Goal: Task Accomplishment & Management: Complete application form

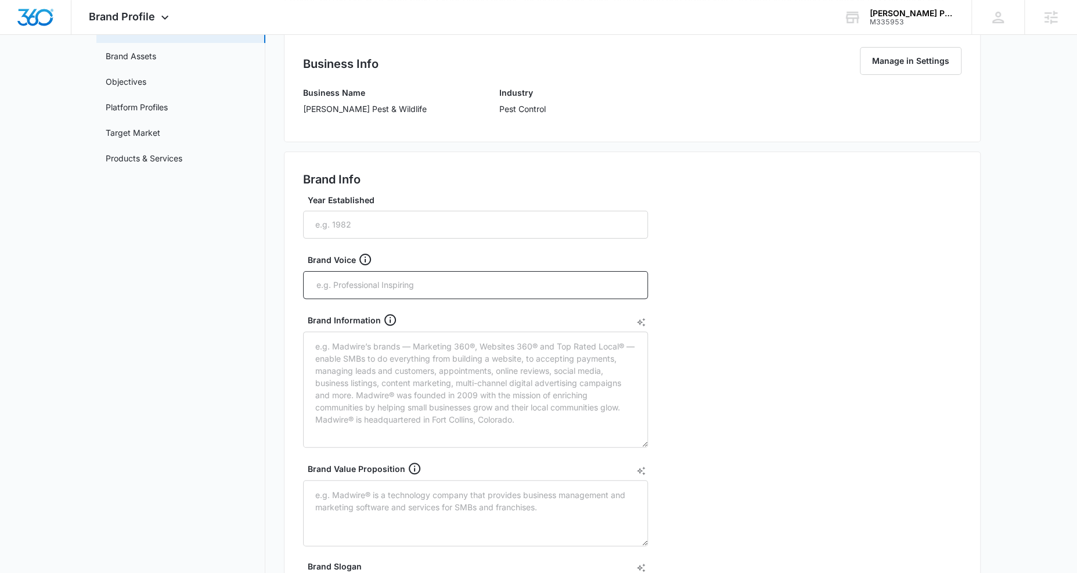
scroll to position [116, 0]
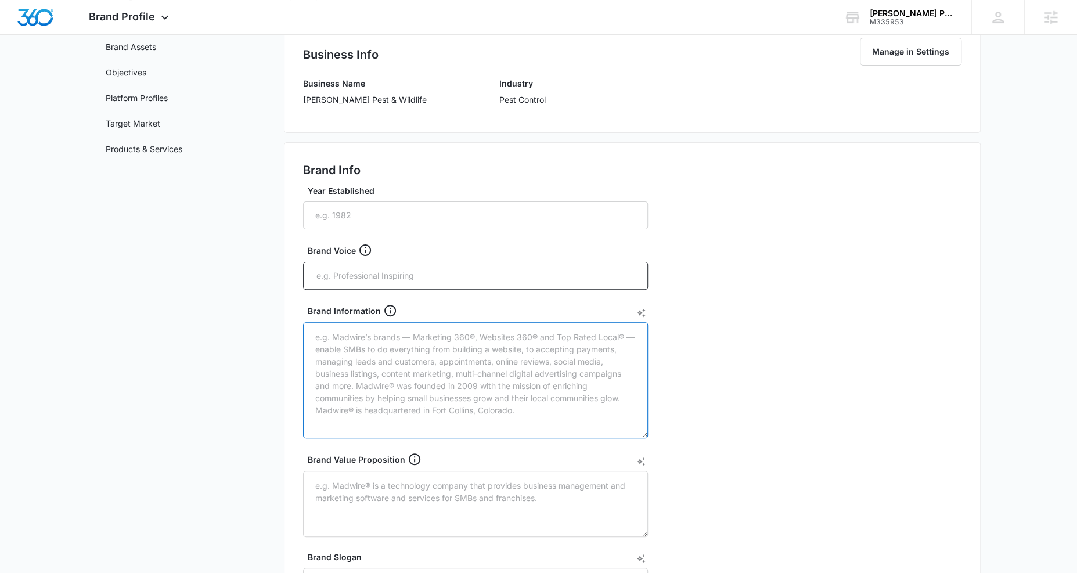
click at [365, 381] on textarea "Brand Information" at bounding box center [475, 380] width 345 height 116
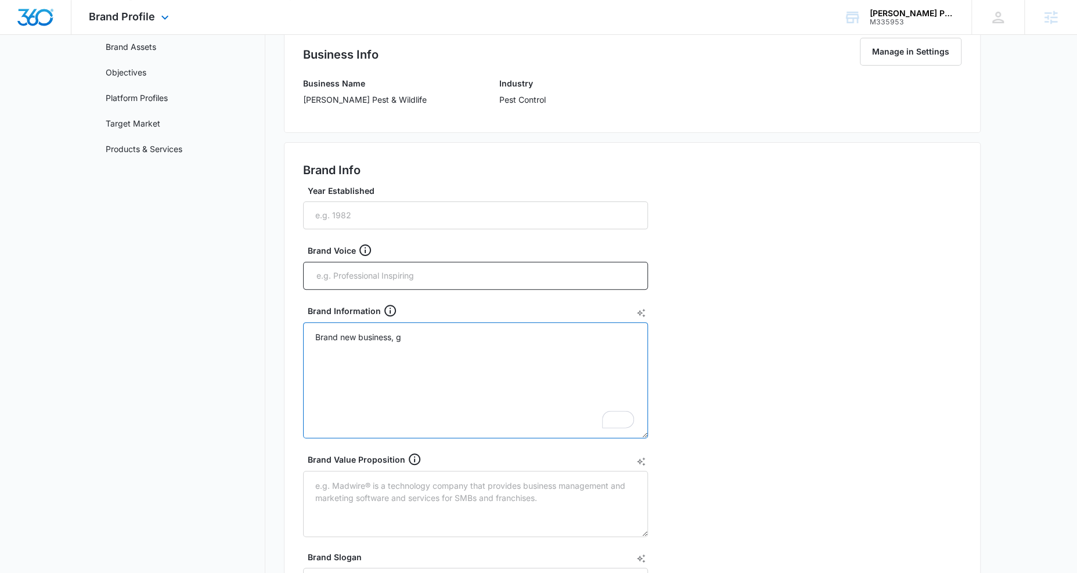
type textarea "Brand new business, g"
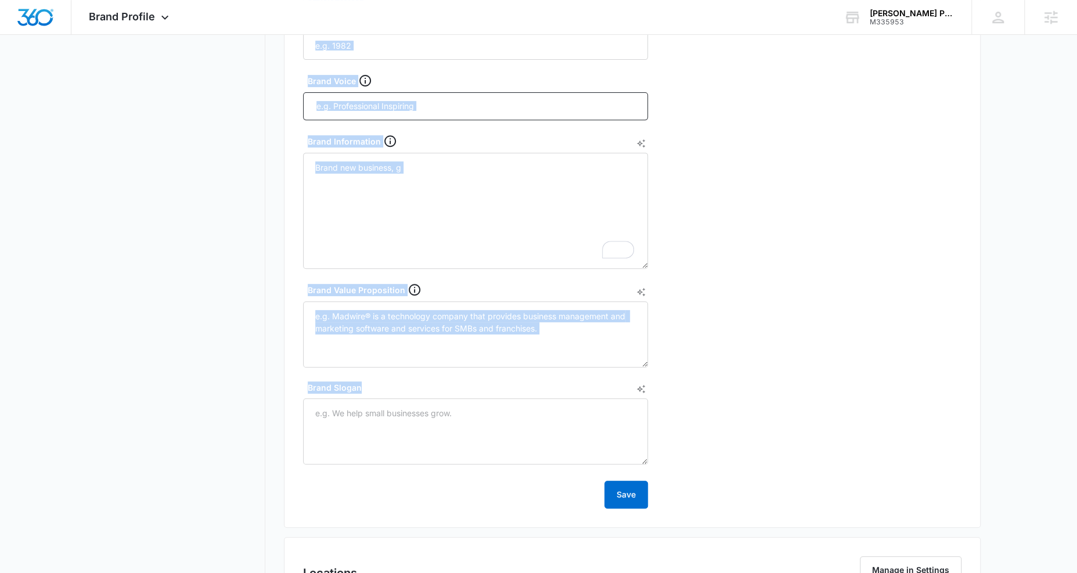
scroll to position [467, 0]
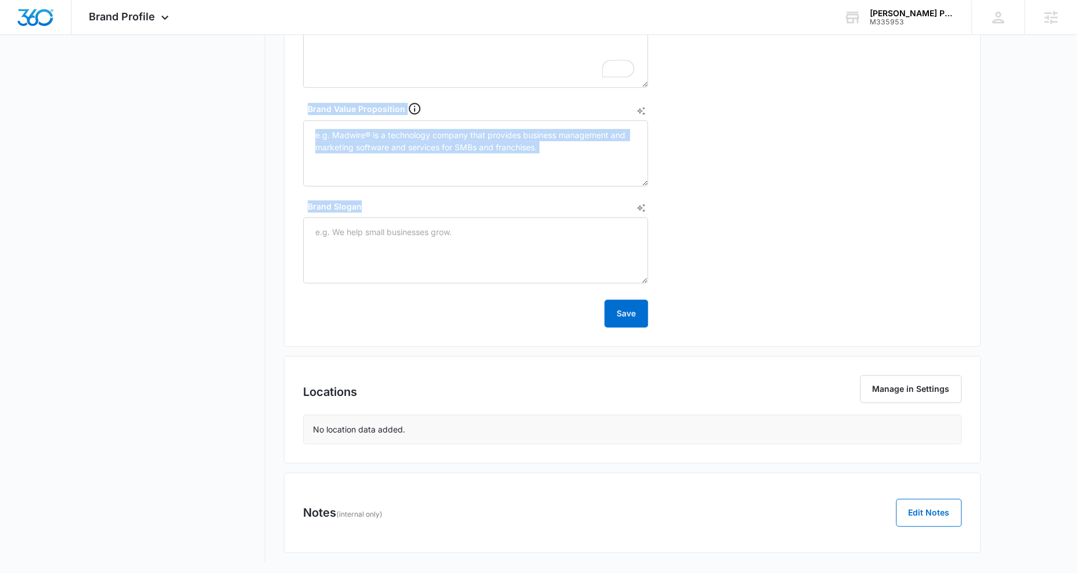
drag, startPoint x: 328, startPoint y: 177, endPoint x: 661, endPoint y: 249, distance: 340.9
click at [661, 249] on div "Brand Info Year Established Brand Voice Brand Information Brand new business, g…" at bounding box center [632, 69] width 697 height 555
copy div "Brand Info Year Established Brand Voice Brand Information Brand new business, g…"
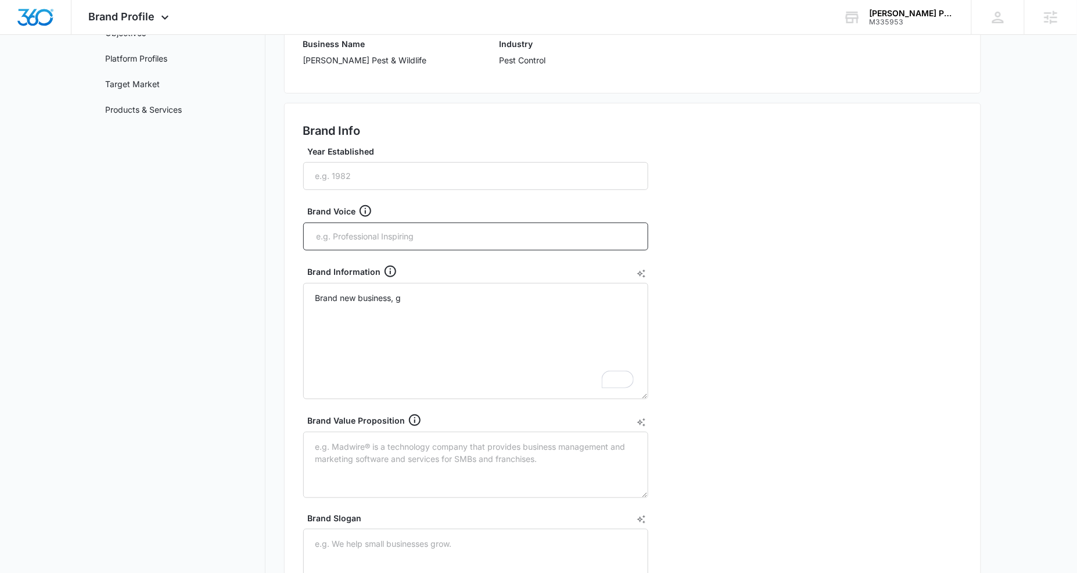
click at [765, 166] on div "Brand Info Year Established Brand Voice Brand Information Brand new business, g…" at bounding box center [632, 380] width 697 height 555
click at [367, 181] on input "Year Established" at bounding box center [475, 176] width 345 height 28
type input "2025"
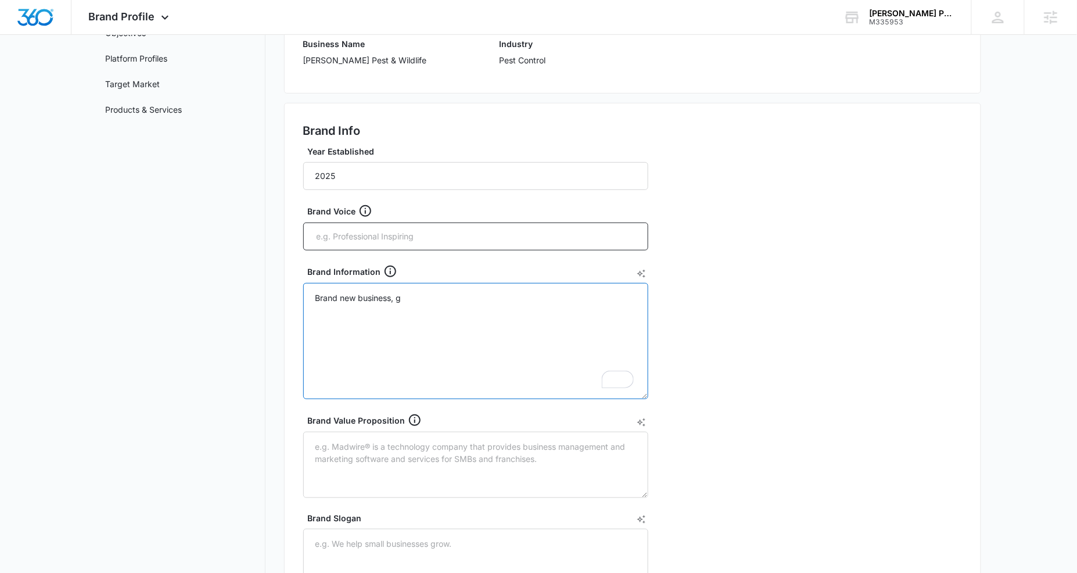
click at [459, 344] on textarea "Brand new business, g" at bounding box center [475, 341] width 345 height 116
drag, startPoint x: 393, startPoint y: 317, endPoint x: 296, endPoint y: 279, distance: 104.1
click at [296, 279] on div "Brand Info Year Established 2025 Brand Voice Brand Information Brand new busine…" at bounding box center [632, 380] width 697 height 555
paste textarea "This is a third-generation, family-owned business with over 40 years of experie…"
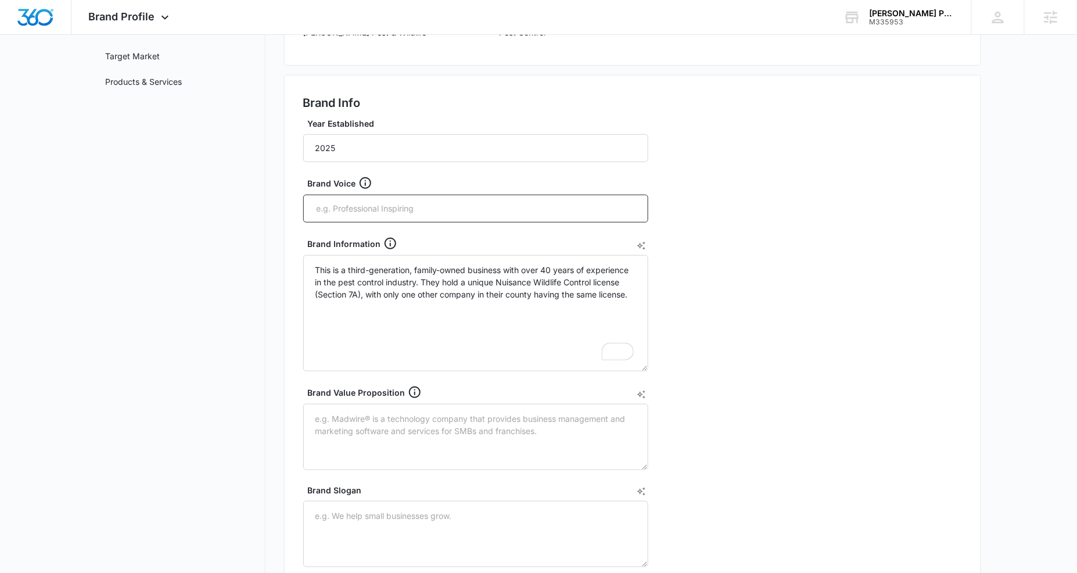
scroll to position [181, 0]
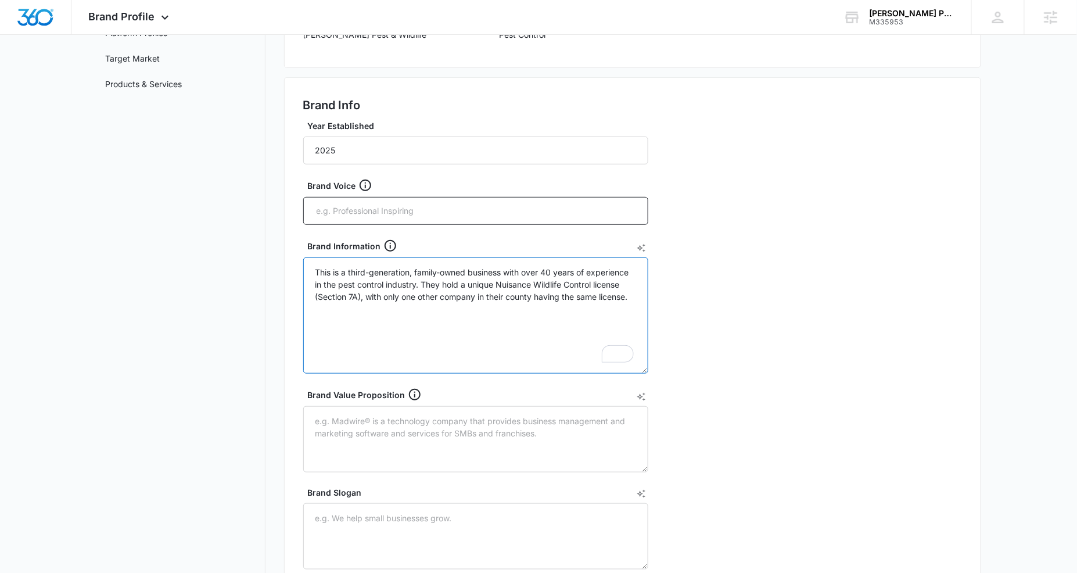
paste textarea "They offer a range of services including: Nuisance Wildlife Control: Bats, opos…"
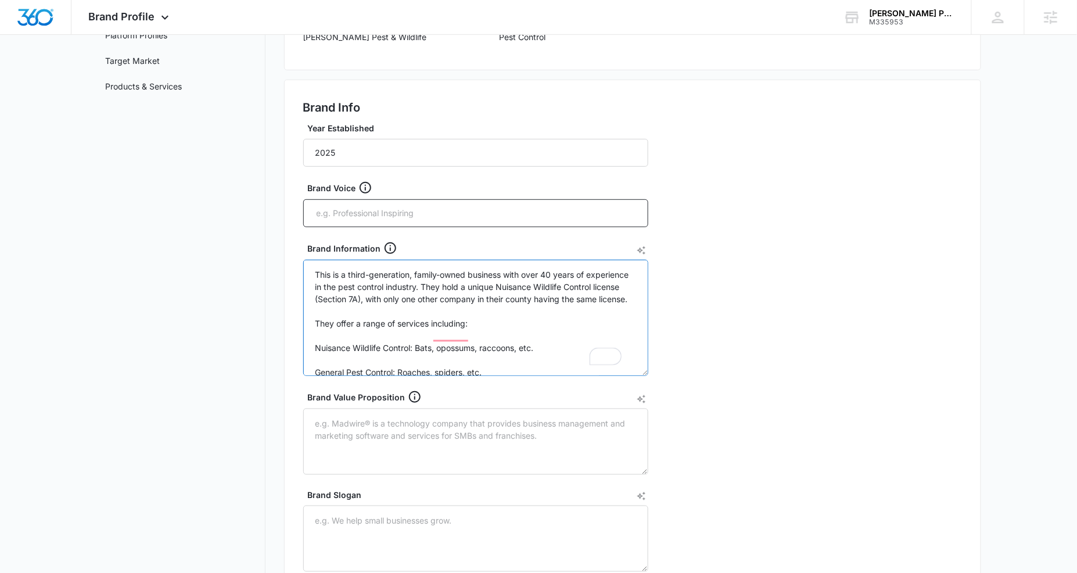
scroll to position [178, 0]
click at [314, 359] on textarea "This is a third-generation, family-owned business with over 40 years of experie…" at bounding box center [475, 319] width 345 height 116
drag, startPoint x: 314, startPoint y: 380, endPoint x: 309, endPoint y: 366, distance: 14.9
click at [314, 380] on form "Year Established 2025 Brand Voice Brand Information This is a third-generation,…" at bounding box center [475, 370] width 345 height 494
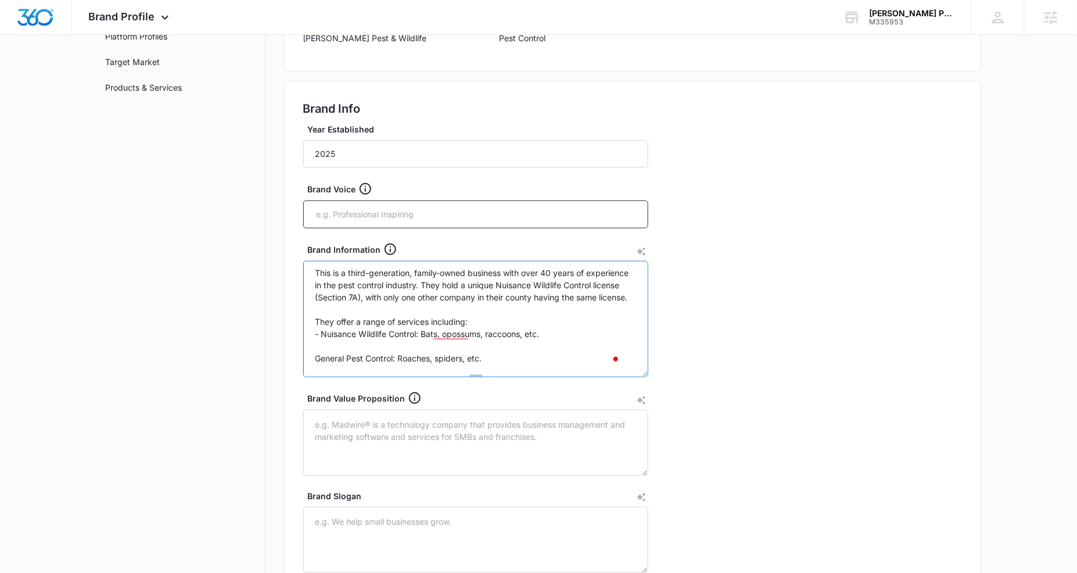
click at [312, 369] on textarea "This is a third-generation, family-owned business with over 40 years of experie…" at bounding box center [475, 319] width 345 height 116
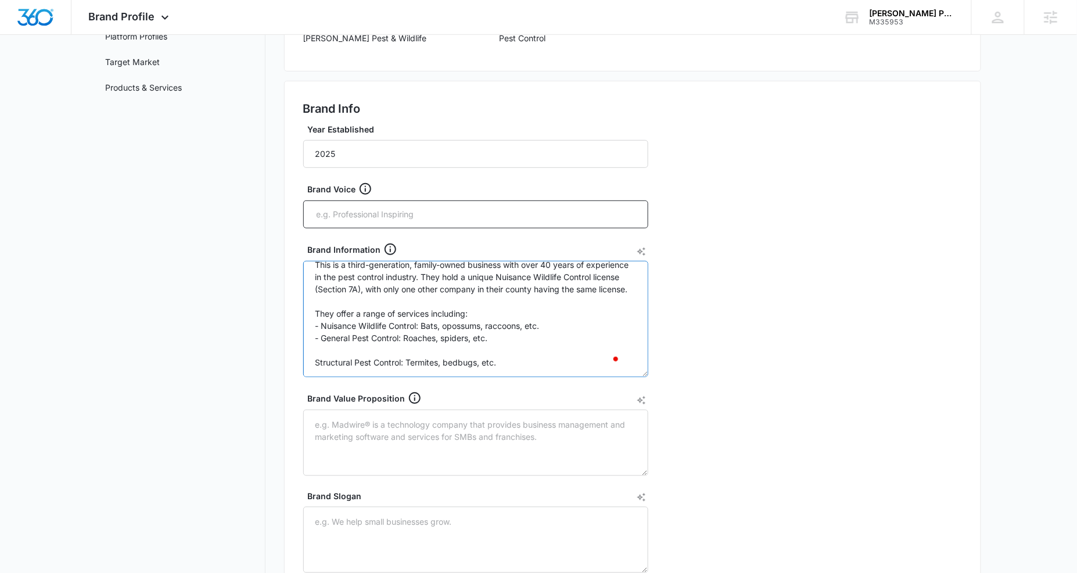
scroll to position [0, 0]
click at [312, 330] on textarea "This is a third-generation, family-owned business with over 40 years of experie…" at bounding box center [475, 319] width 345 height 116
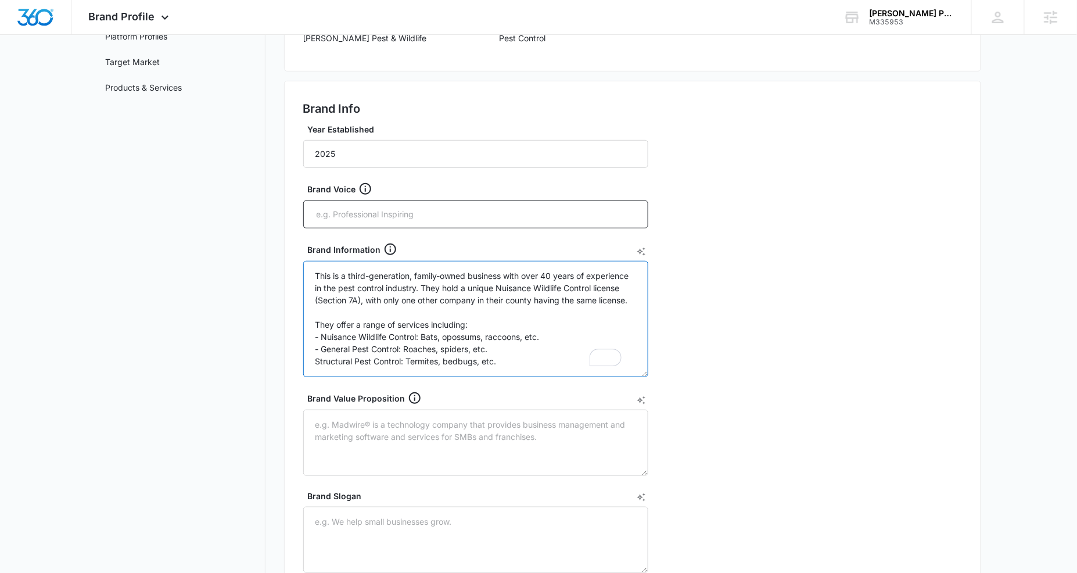
scroll to position [35, 0]
click at [312, 342] on textarea "This is a third-generation, family-owned business with over 40 years of experie…" at bounding box center [475, 319] width 345 height 116
click at [449, 310] on div "Punctuation problem , including" at bounding box center [487, 326] width 125 height 36
type textarea "This is a third-generation, family-owned business with over 40 years of experie…"
click at [354, 519] on textarea "Brand Slogan" at bounding box center [475, 539] width 345 height 66
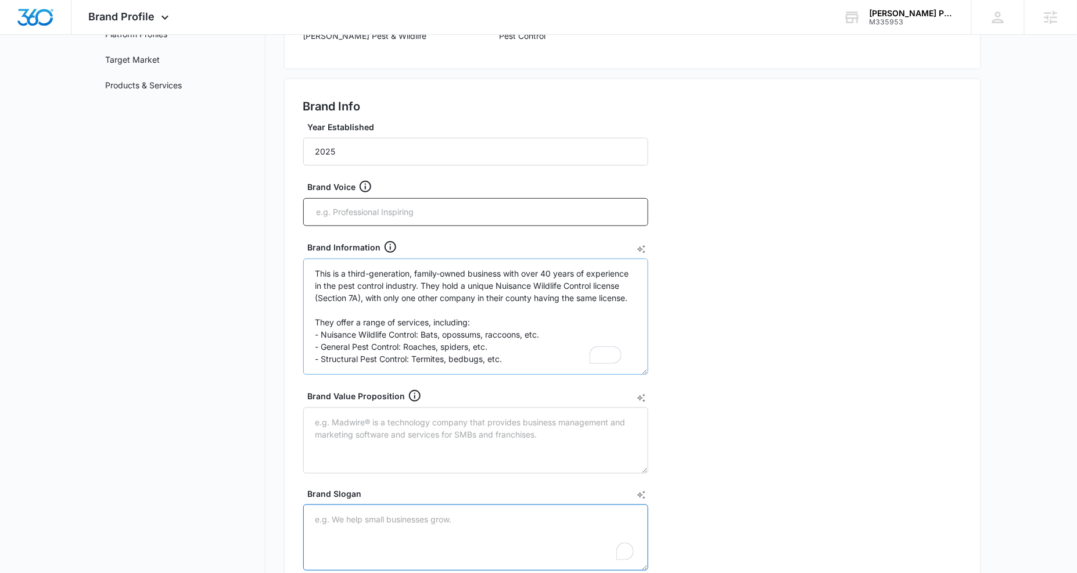
scroll to position [193, 0]
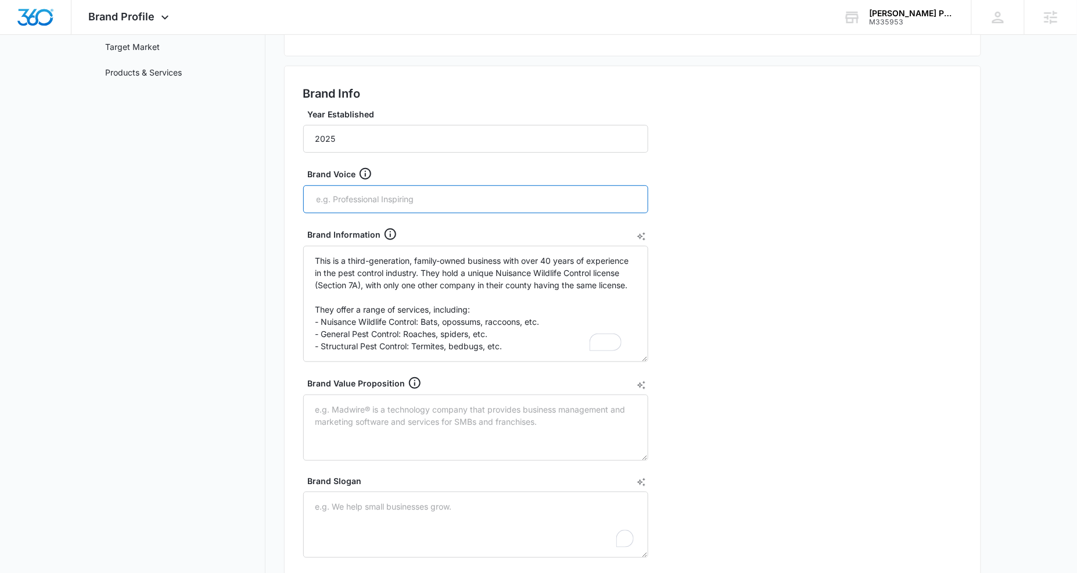
click at [357, 205] on input "text" at bounding box center [476, 198] width 323 height 17
type input "Professional"
type input "k"
paste input "knowledgeable"
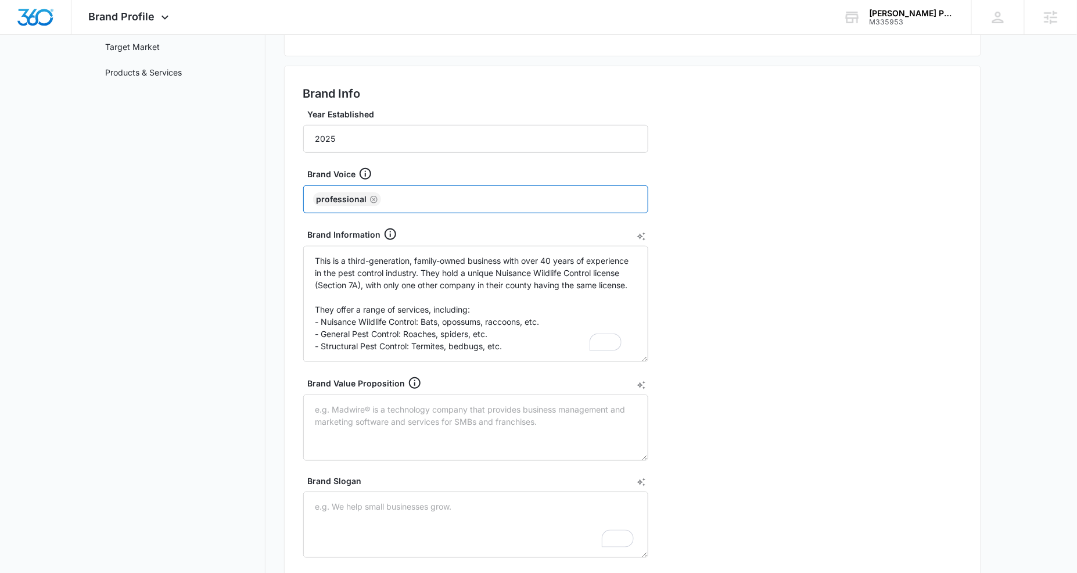
type input "knowledgeable"
paste input "trustworthy"
type input "trustworthy"
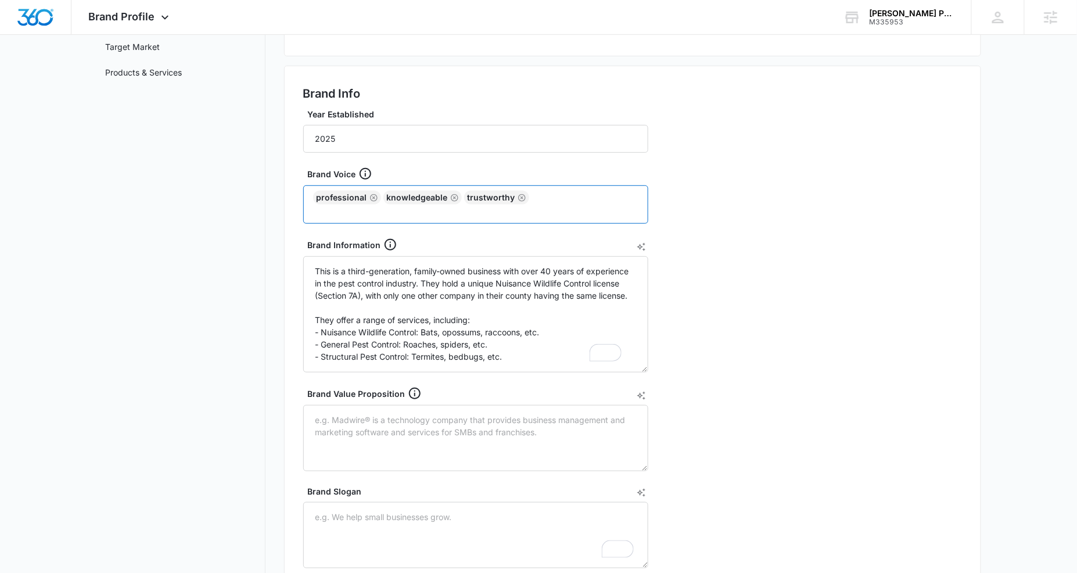
paste input "expertise"
type input "expertise"
paste input "reassuring"
type input "reassuring"
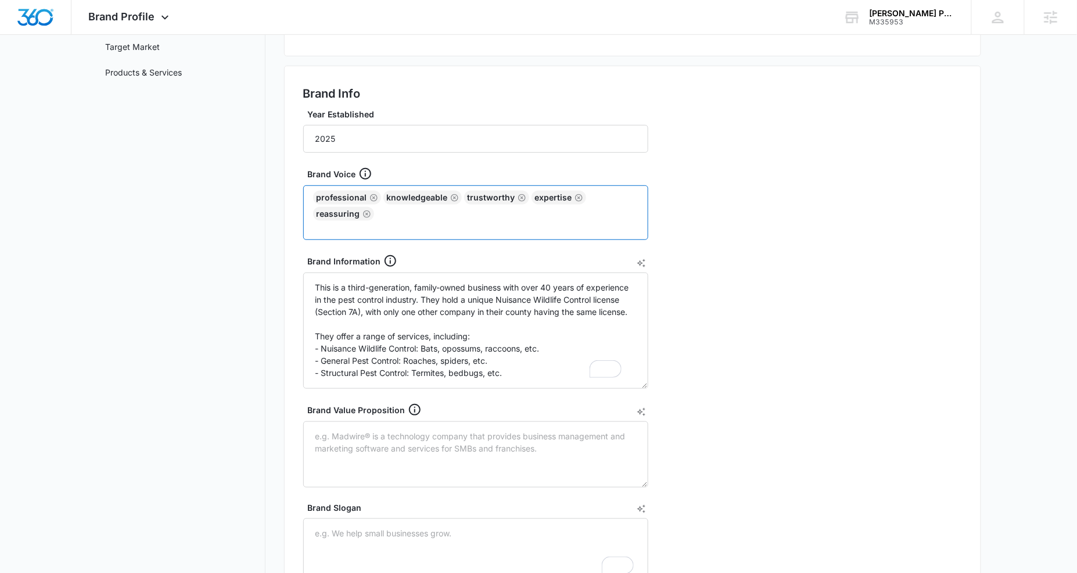
paste input "confident"
type input "confident"
type input "helpful and clear"
drag, startPoint x: 767, startPoint y: 166, endPoint x: 759, endPoint y: 187, distance: 23.0
click at [767, 166] on div "Brand Info Year Established 2025 Brand Voice Professional knowledgeable trustwo…" at bounding box center [632, 357] width 697 height 582
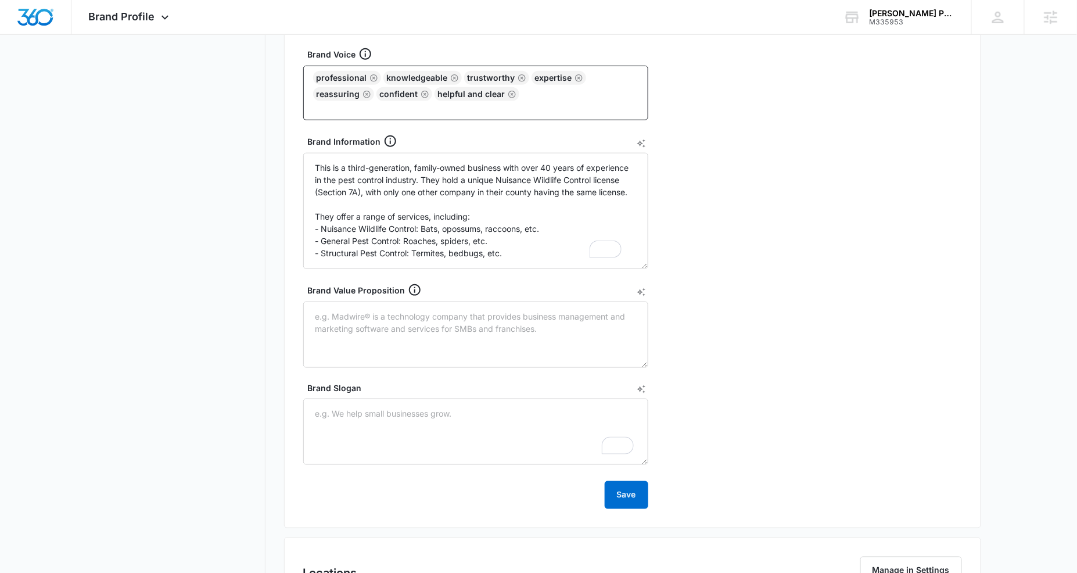
scroll to position [328, 0]
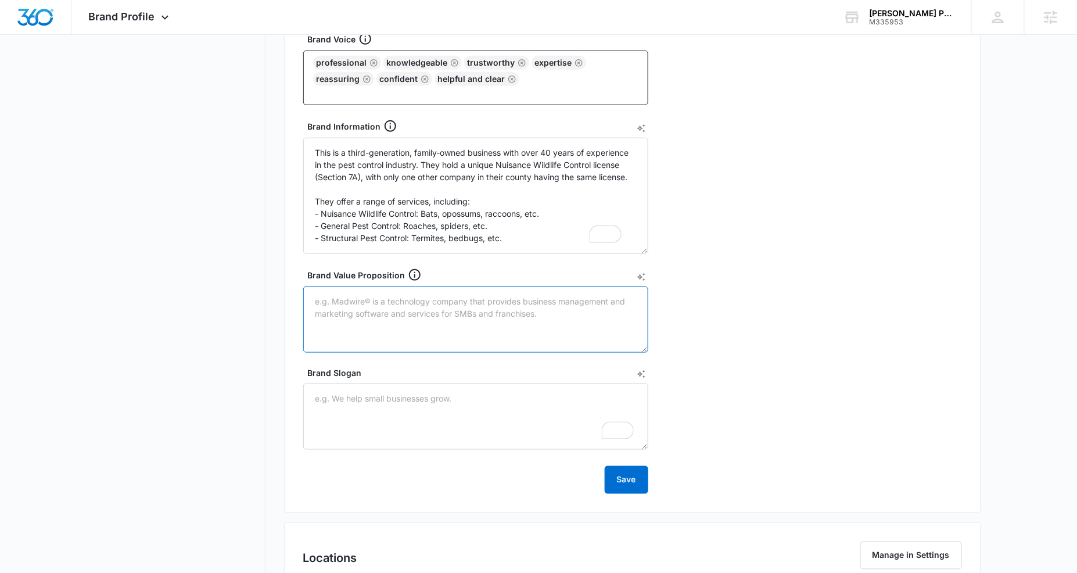
click at [377, 320] on textarea "Brand Value Proposition" at bounding box center [475, 319] width 345 height 66
paste textarea "nique blend of generational expertise and specialized licensing, setting them a…"
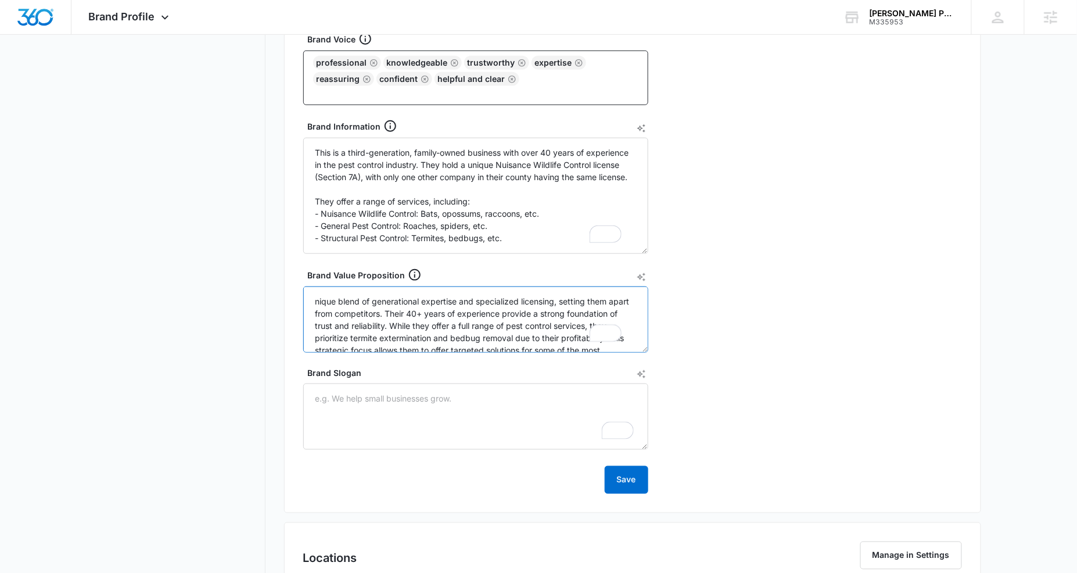
scroll to position [35, 0]
click at [315, 300] on textarea "nique blend of generational expertise and specialized licensing, setting them a…" at bounding box center [475, 319] width 345 height 66
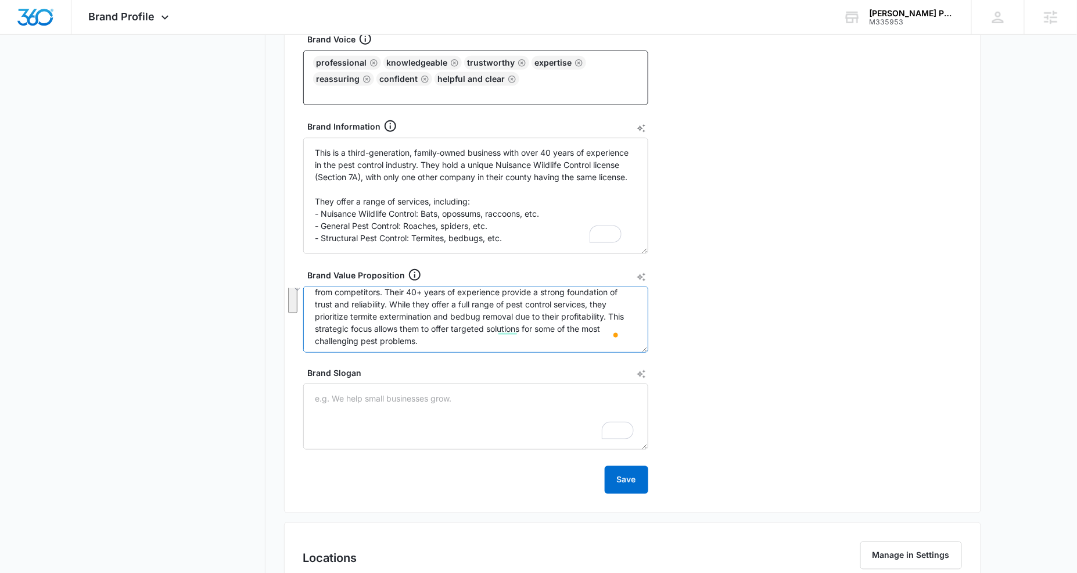
drag, startPoint x: 531, startPoint y: 345, endPoint x: 443, endPoint y: 307, distance: 96.2
click at [443, 307] on textarea "Unique blend of generational expertise and specialized licensing, setting them …" at bounding box center [475, 319] width 345 height 66
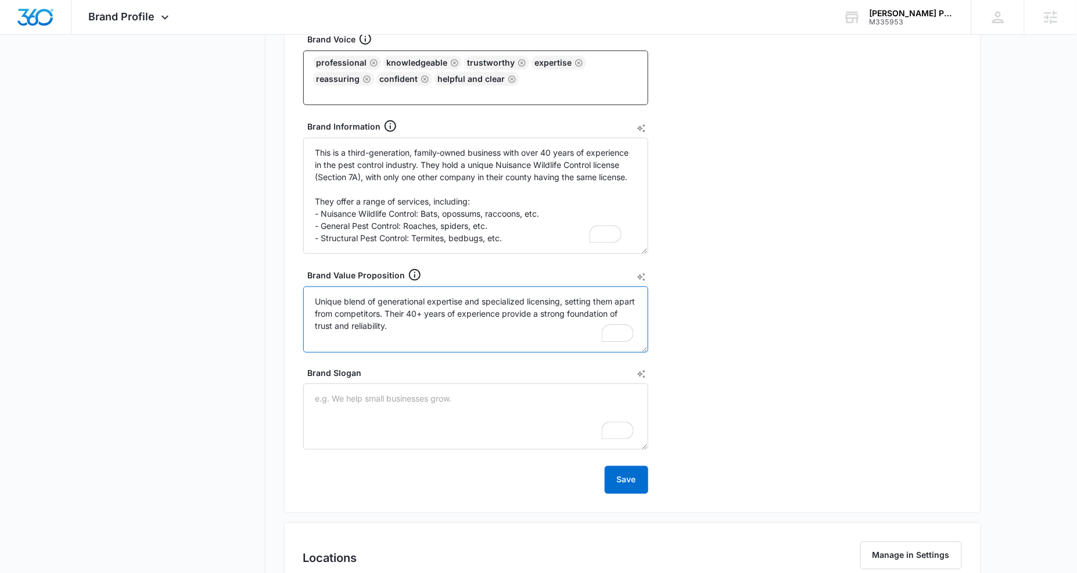
type textarea "Unique blend of generational expertise and specialized licensing, setting them …"
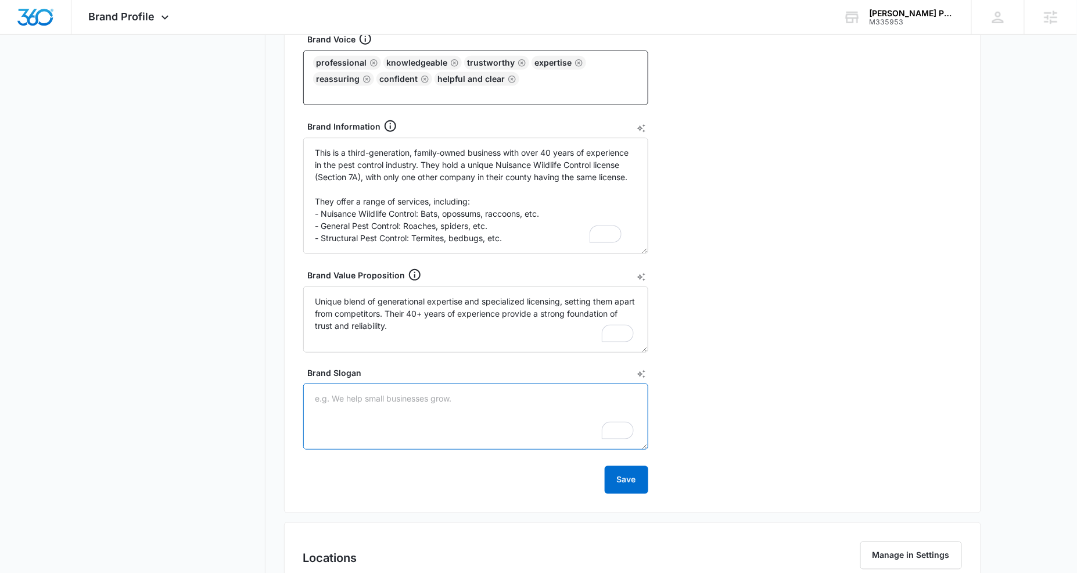
click at [370, 402] on textarea "Brand Slogan" at bounding box center [475, 416] width 345 height 66
paste textarea "Better understanding of what's bugging you."
type textarea "Better understanding of what's bugging you."
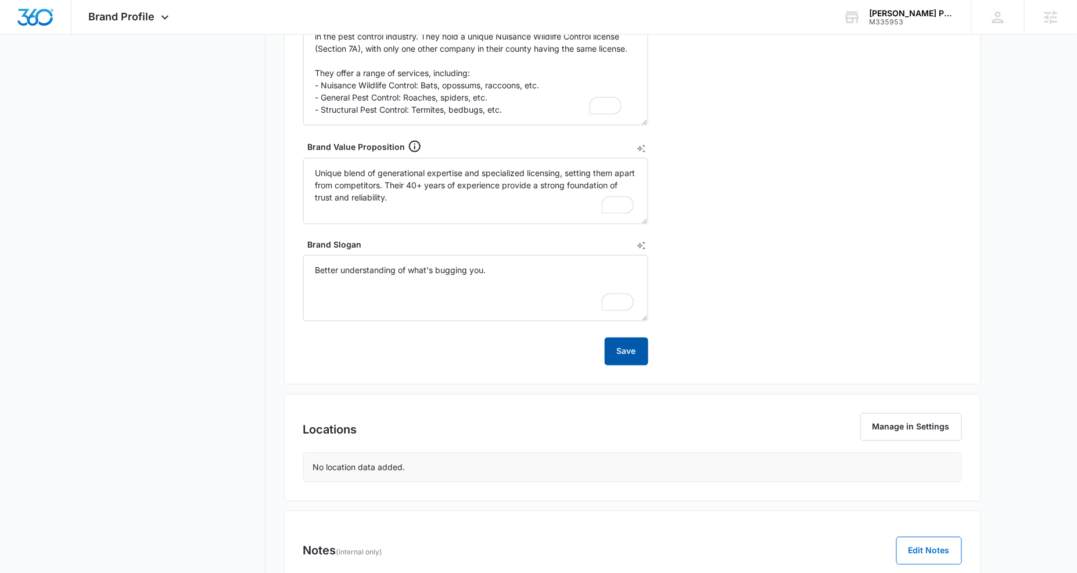
click at [631, 353] on button "Save" at bounding box center [627, 351] width 44 height 28
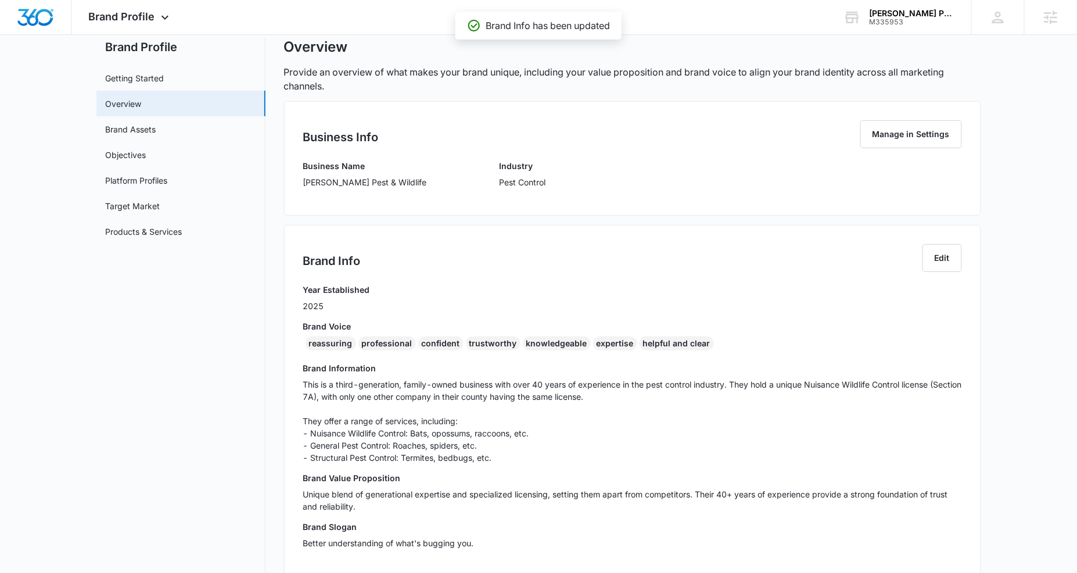
click at [721, 264] on div "Brand Info Edit" at bounding box center [632, 263] width 659 height 39
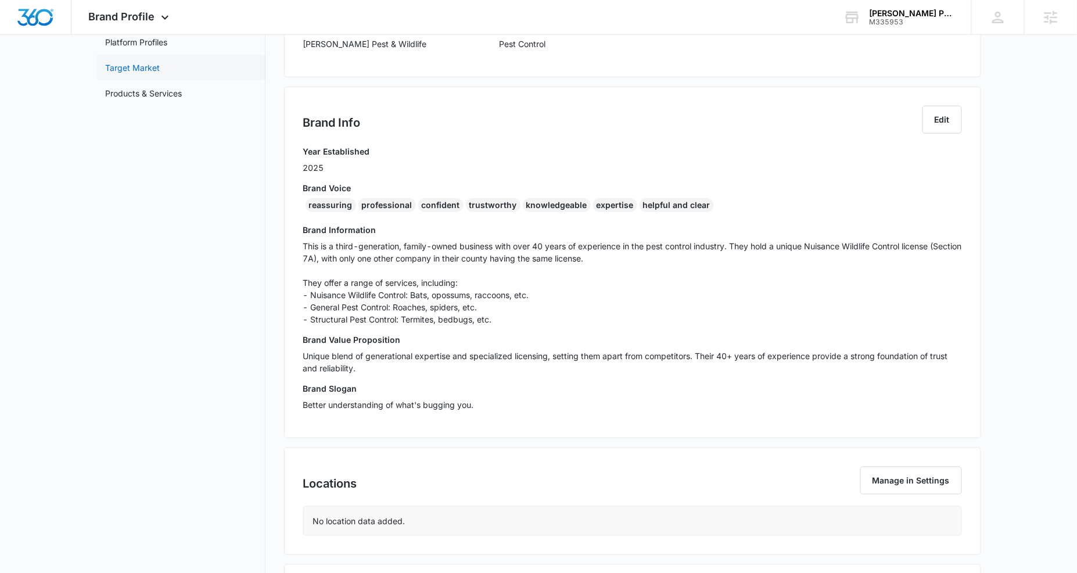
click at [120, 67] on link "Target Market" at bounding box center [133, 68] width 55 height 12
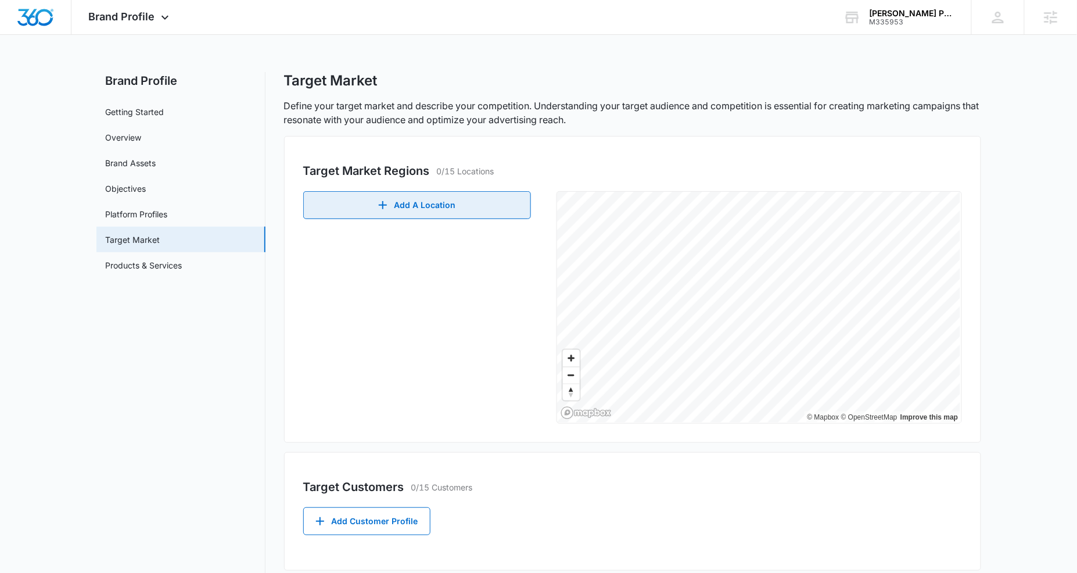
click at [459, 205] on button "Add A Location" at bounding box center [417, 205] width 228 height 28
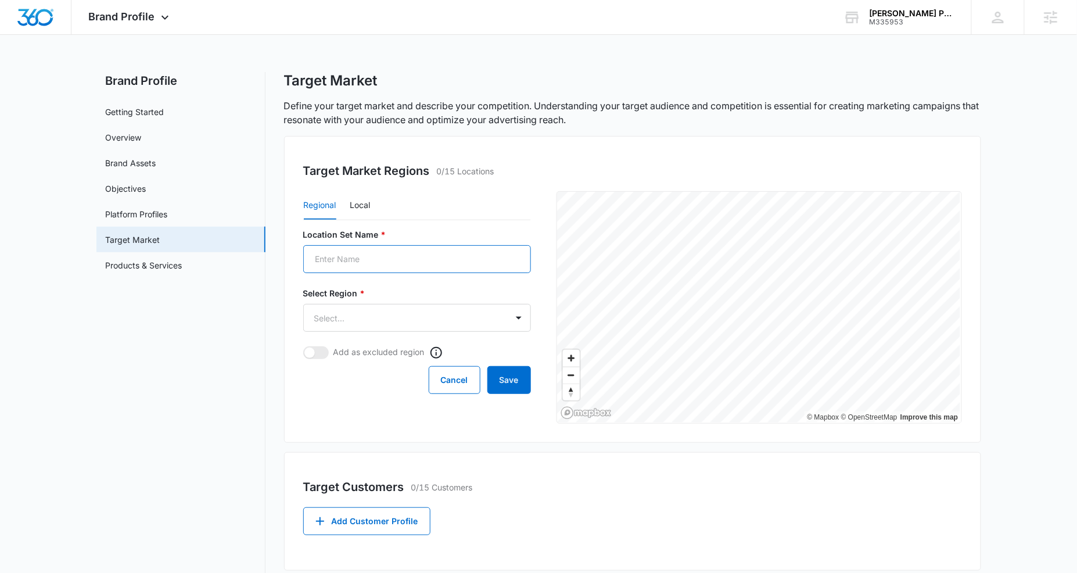
click at [426, 260] on input "Location Set Name *" at bounding box center [417, 259] width 228 height 28
click at [341, 307] on body "Brand Profile Apps Reputation Websites Forms CRM Email Social Shop Content Ads …" at bounding box center [544, 401] width 1088 height 803
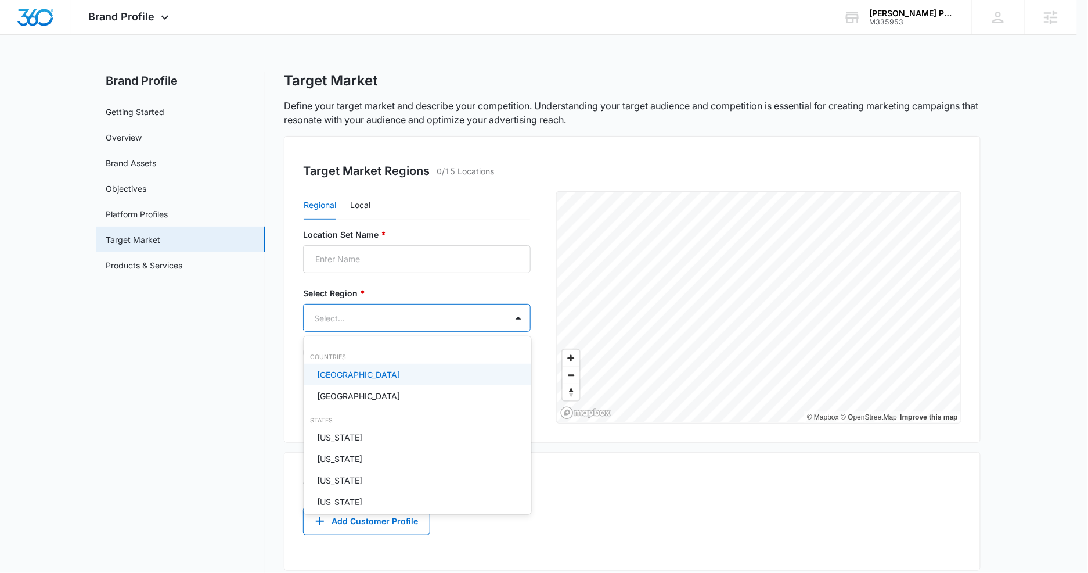
click at [344, 326] on div at bounding box center [544, 286] width 1088 height 573
click at [344, 312] on body "Brand Profile Apps Reputation Websites Forms CRM Email Social Shop Content Ads …" at bounding box center [544, 286] width 1088 height 573
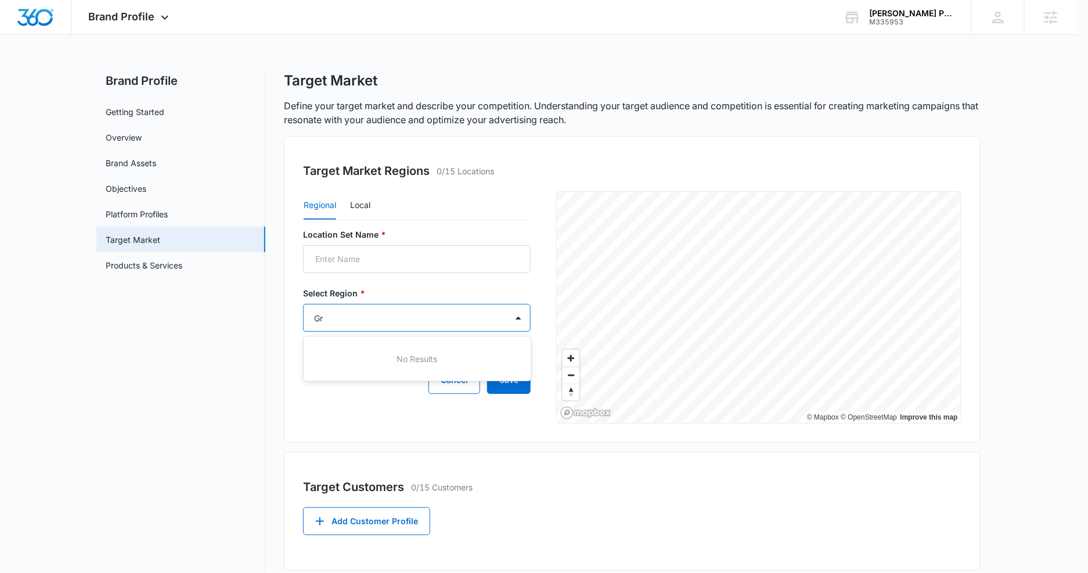
type input "G"
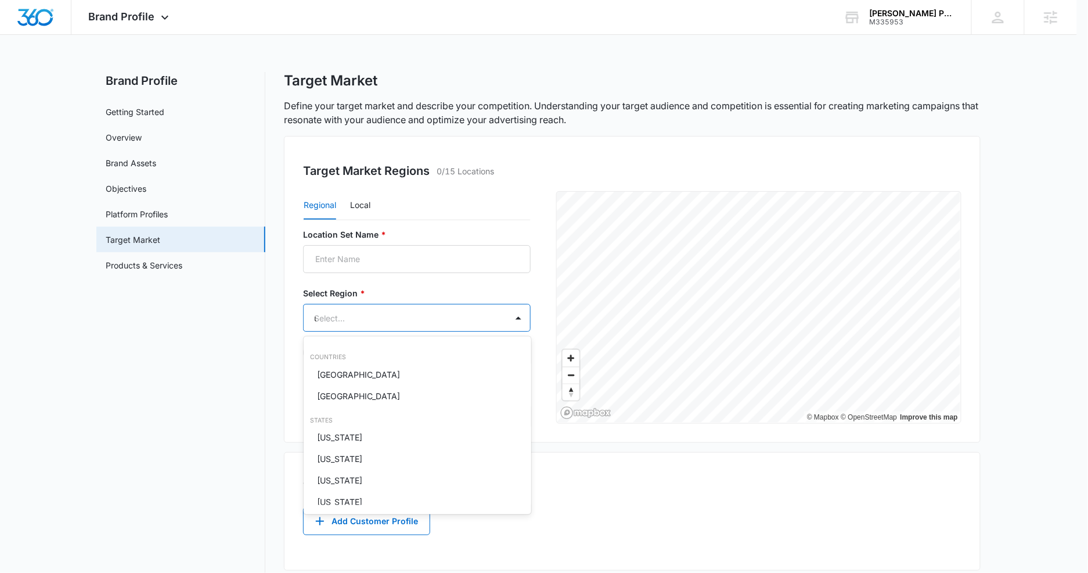
type input "un"
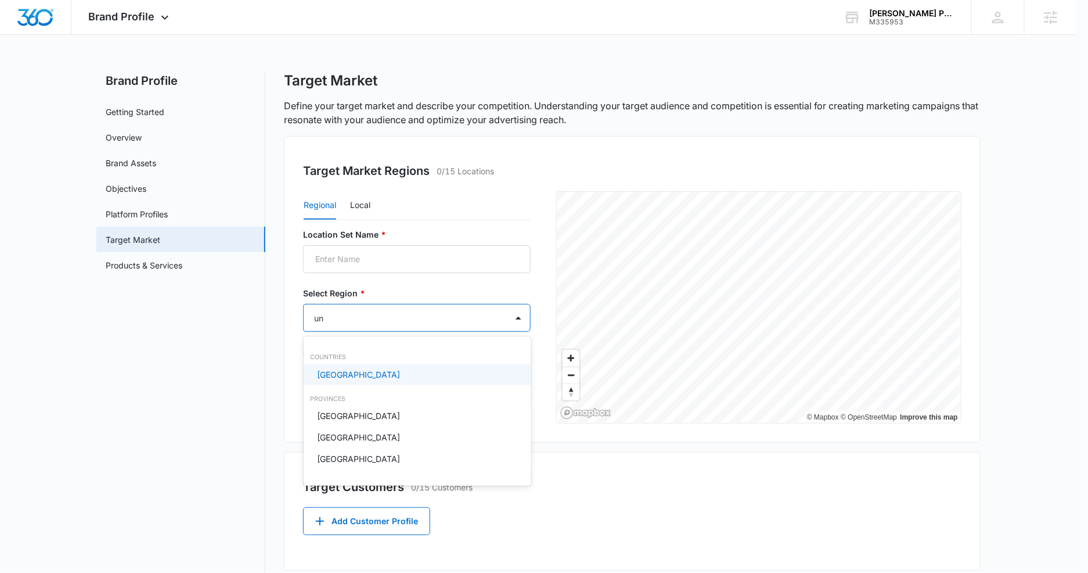
click at [408, 377] on div "[GEOGRAPHIC_DATA]" at bounding box center [416, 374] width 197 height 12
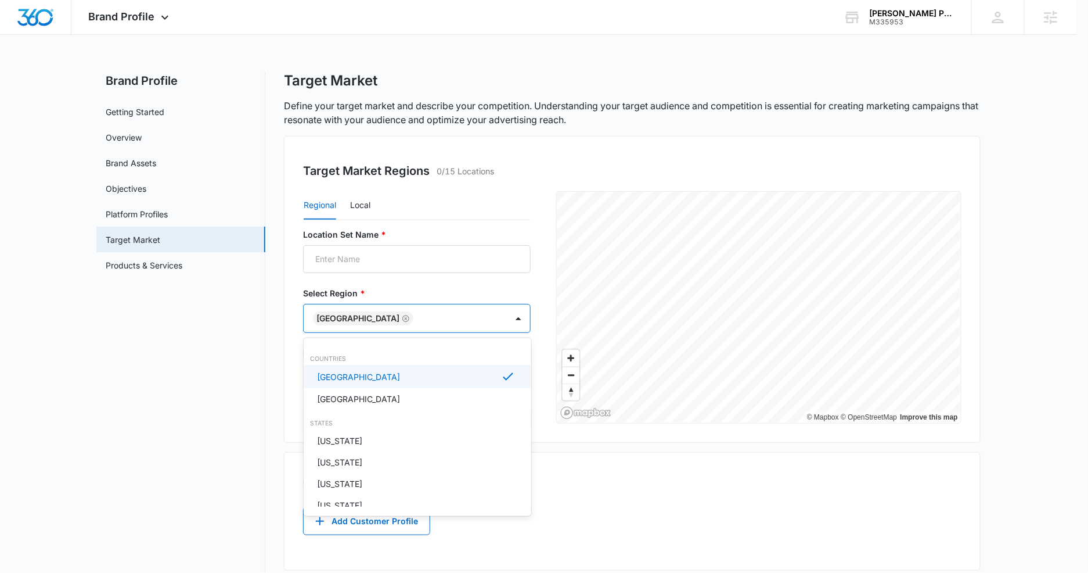
click at [379, 238] on div at bounding box center [544, 286] width 1088 height 573
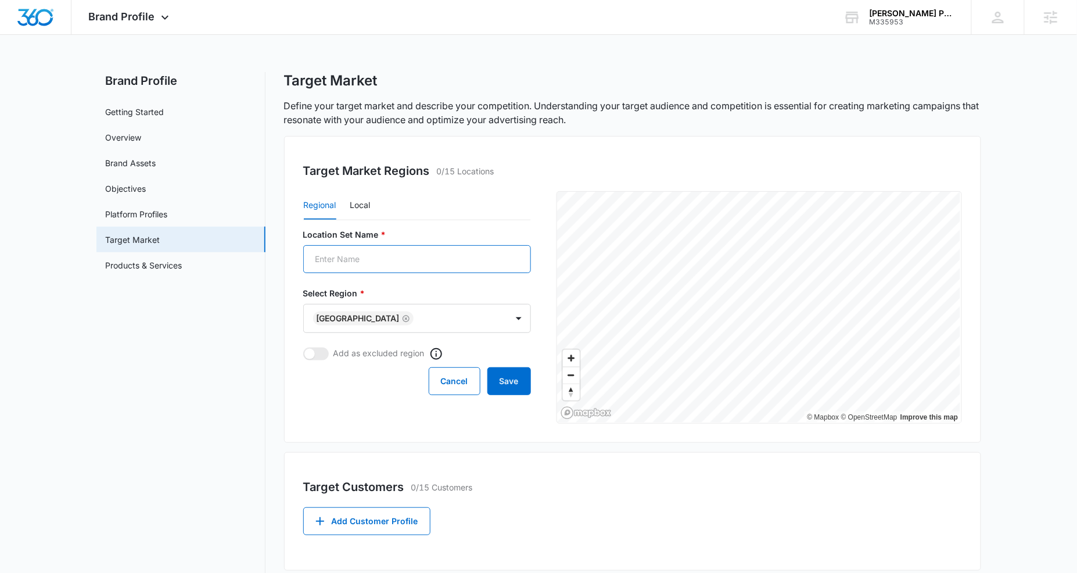
click at [384, 260] on input "Location Set Name *" at bounding box center [417, 259] width 228 height 28
type input "[GEOGRAPHIC_DATA], [US_STATE]"
click at [363, 387] on div "Cancel Save" at bounding box center [417, 381] width 228 height 28
click at [449, 377] on button "Cancel" at bounding box center [455, 381] width 52 height 28
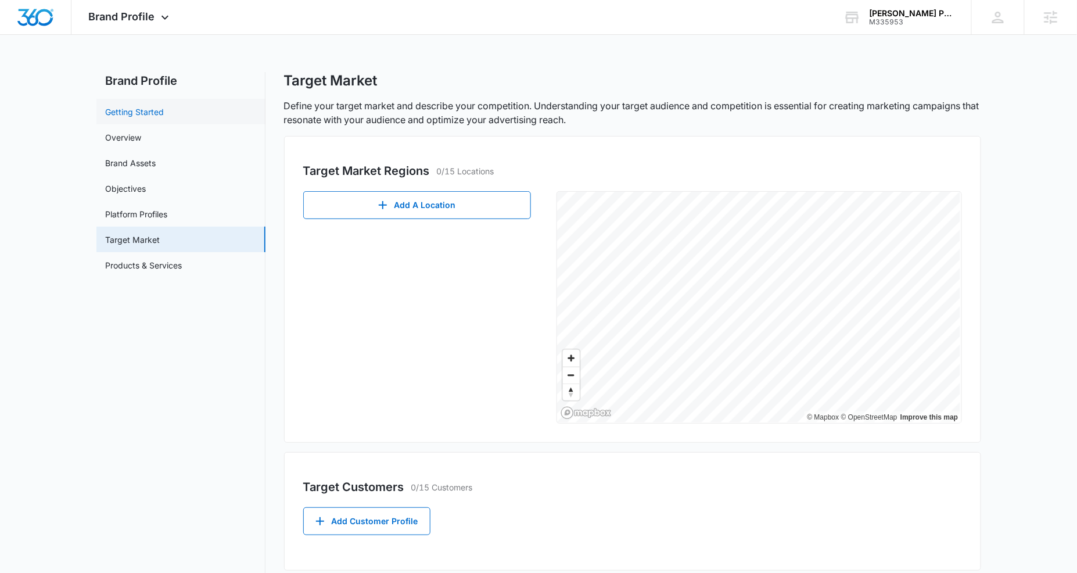
click at [148, 113] on link "Getting Started" at bounding box center [135, 112] width 59 height 12
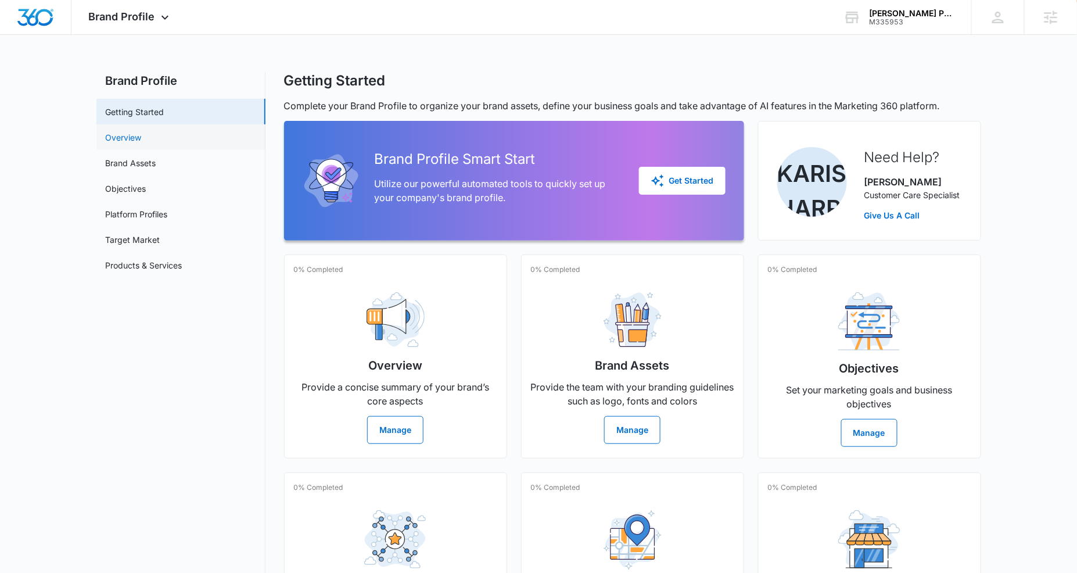
click at [142, 136] on link "Overview" at bounding box center [124, 137] width 36 height 12
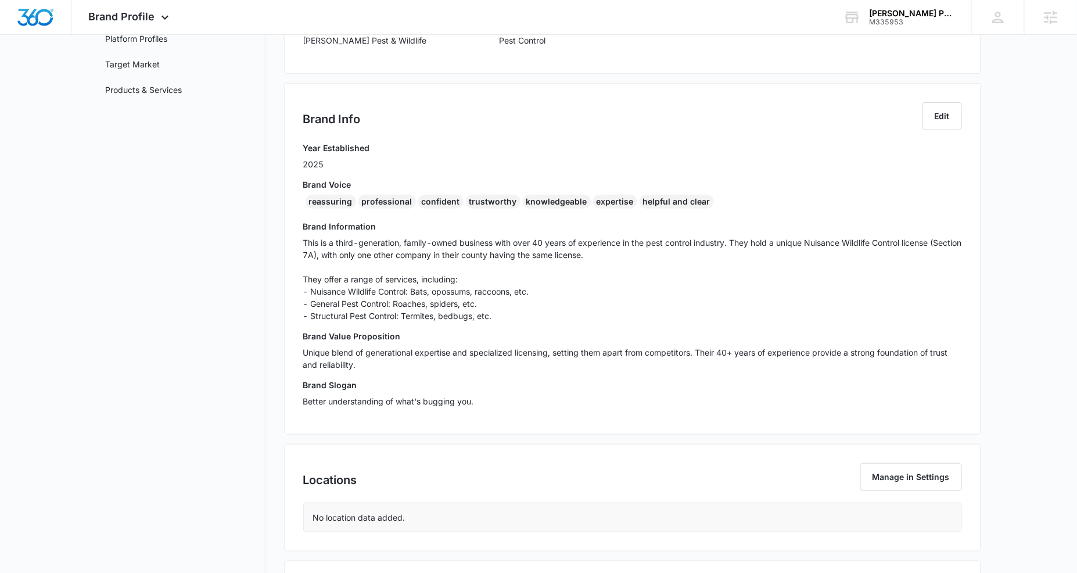
scroll to position [192, 0]
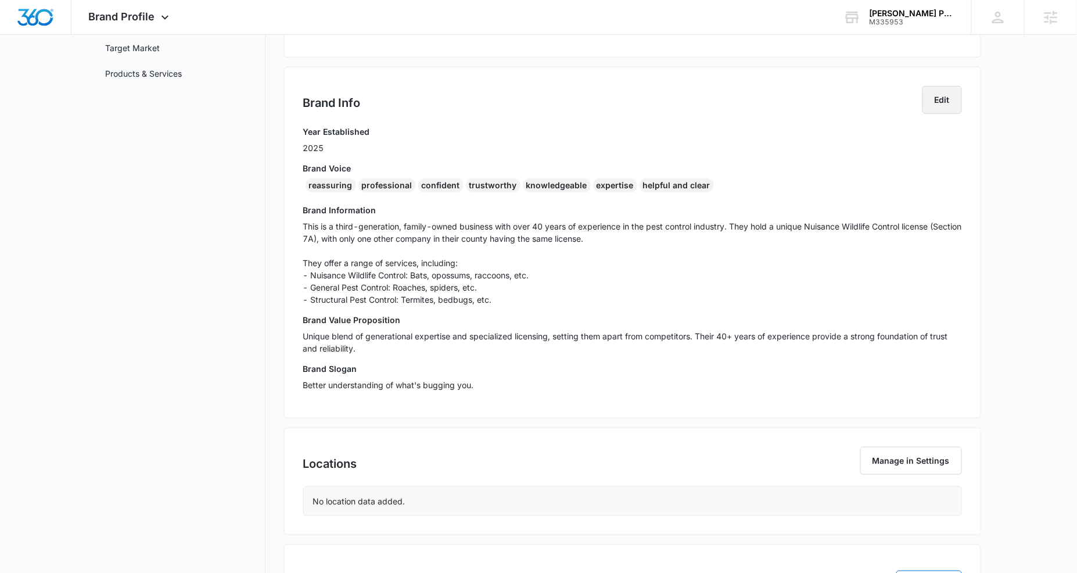
click at [952, 98] on button "Edit" at bounding box center [941, 100] width 39 height 28
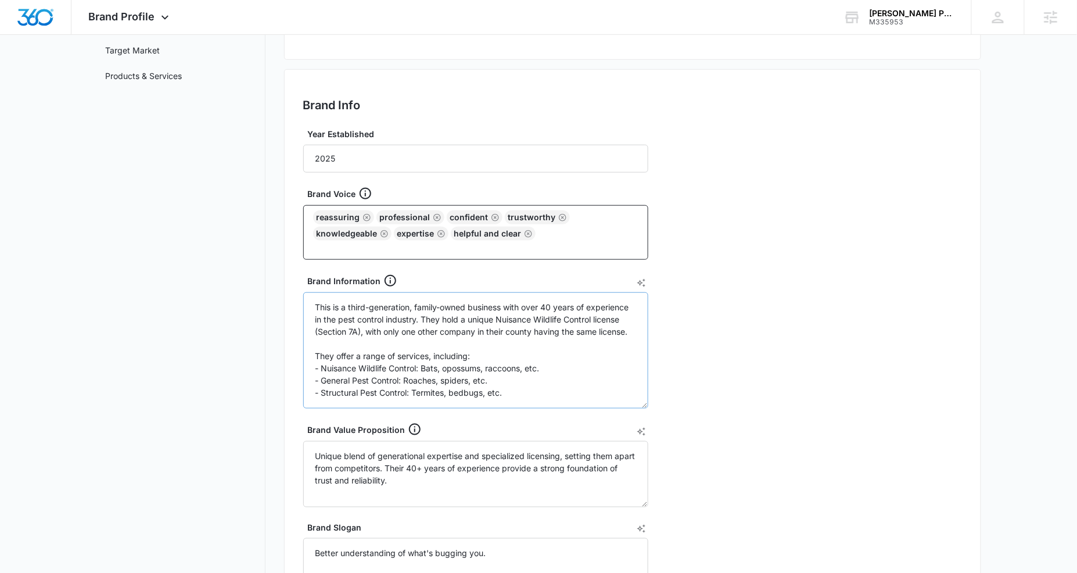
scroll to position [189, 0]
click at [633, 331] on textarea "This is a third-generation, family-owned business with over 40 years of experie…" at bounding box center [475, 351] width 345 height 116
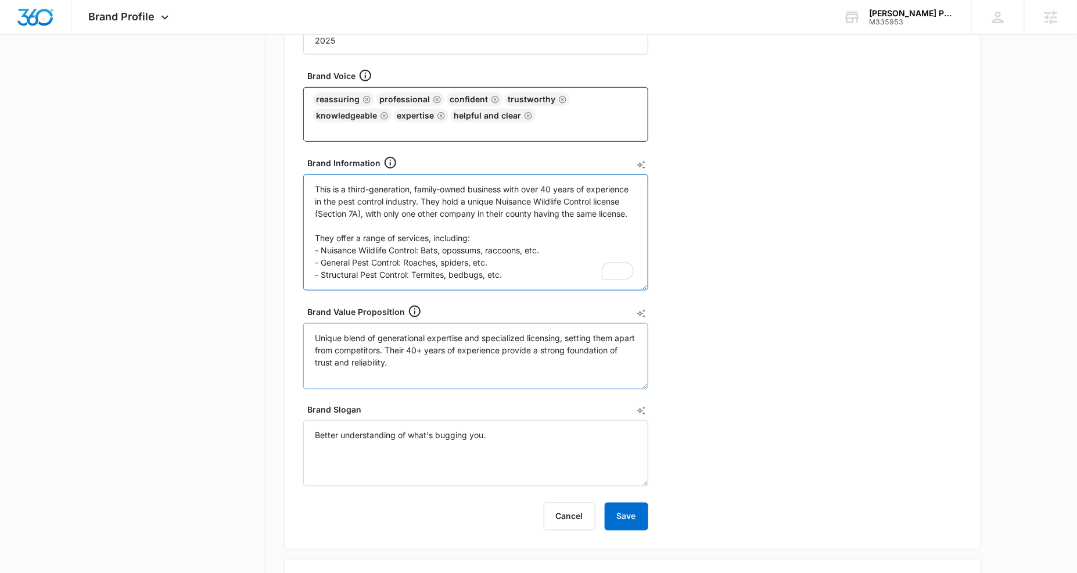
scroll to position [317, 0]
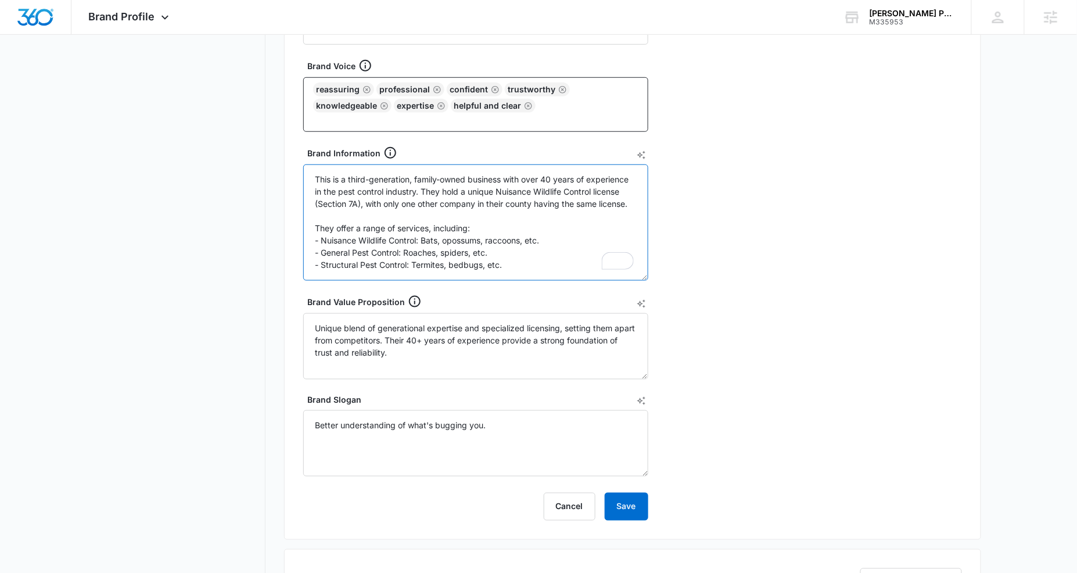
click at [423, 192] on textarea "This is a third-generation, family-owned business with over 40 years of experie…" at bounding box center [475, 222] width 345 height 116
click at [555, 271] on textarea "This is a third-generation, family-owned business with over 40 years of experie…" at bounding box center [475, 222] width 345 height 116
paste textarea "Service Area: A 30-mile radius from [GEOGRAPHIC_DATA], [US_STATE], including [G…"
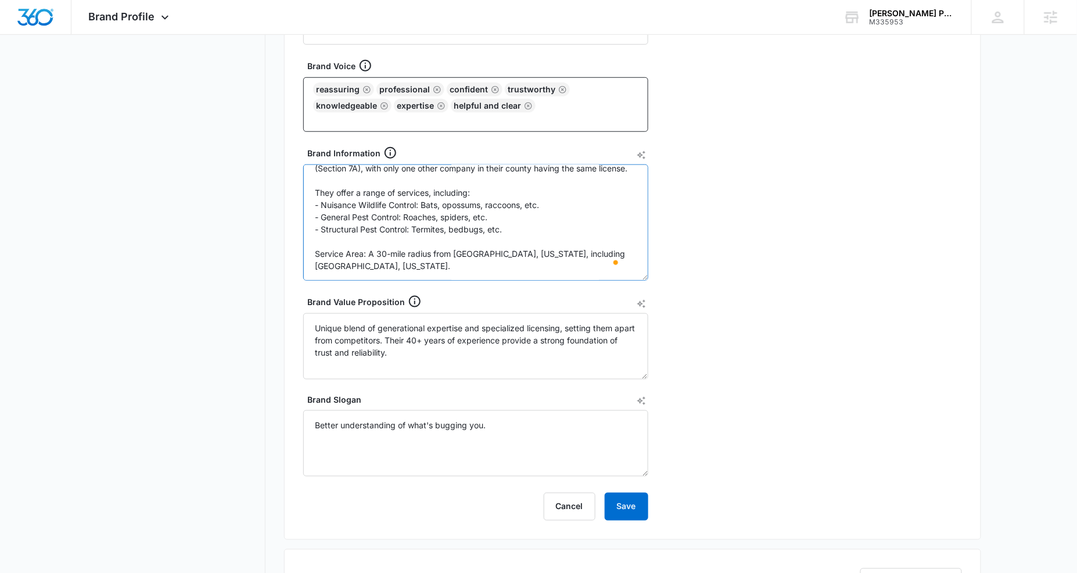
scroll to position [38, 0]
type textarea "This is a third-generation, family-owned business with over 40 years of experie…"
click at [649, 511] on div "Brand Info Edit Year Established 2025 Brand Voice reassuring professional confi…" at bounding box center [632, 240] width 697 height 598
click at [634, 513] on button "Save" at bounding box center [627, 506] width 44 height 28
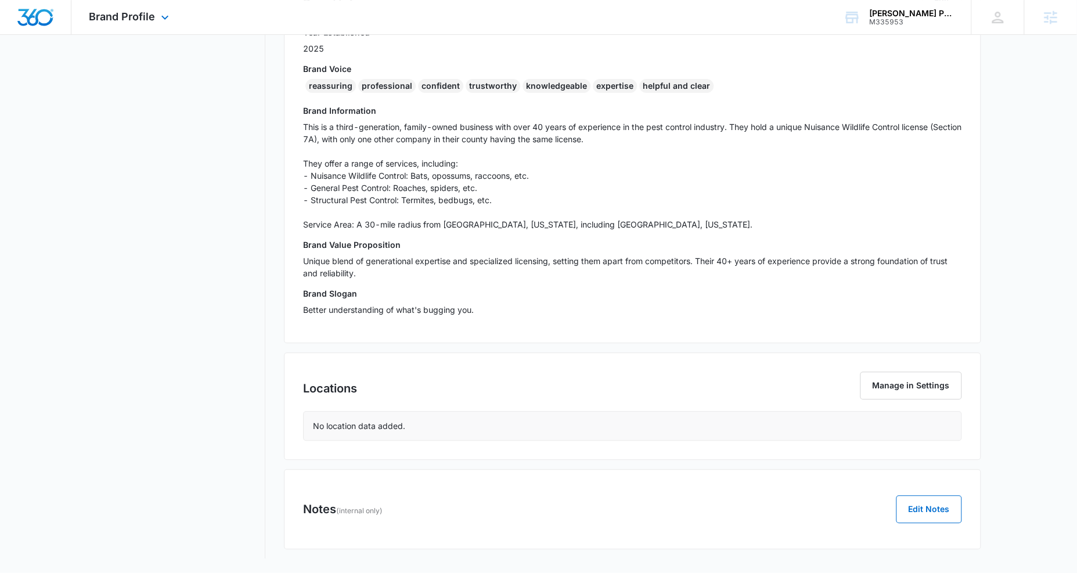
scroll to position [289, 0]
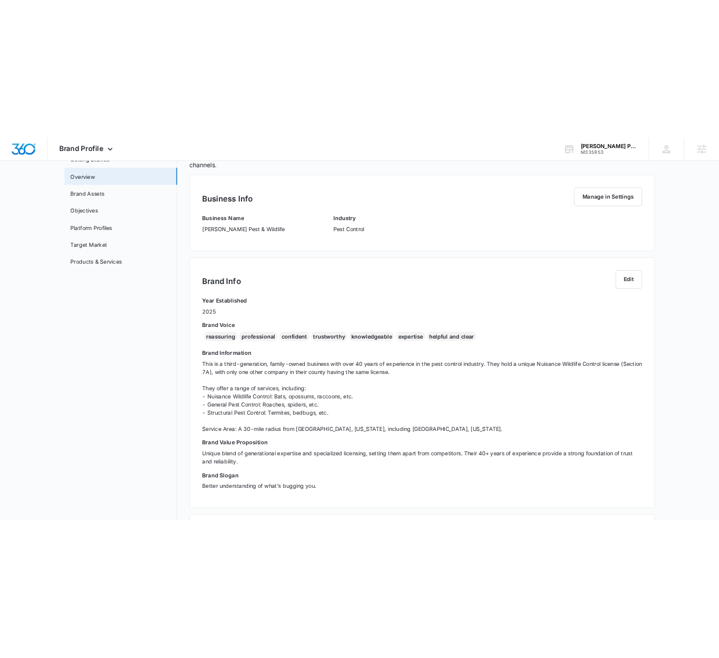
scroll to position [84, 0]
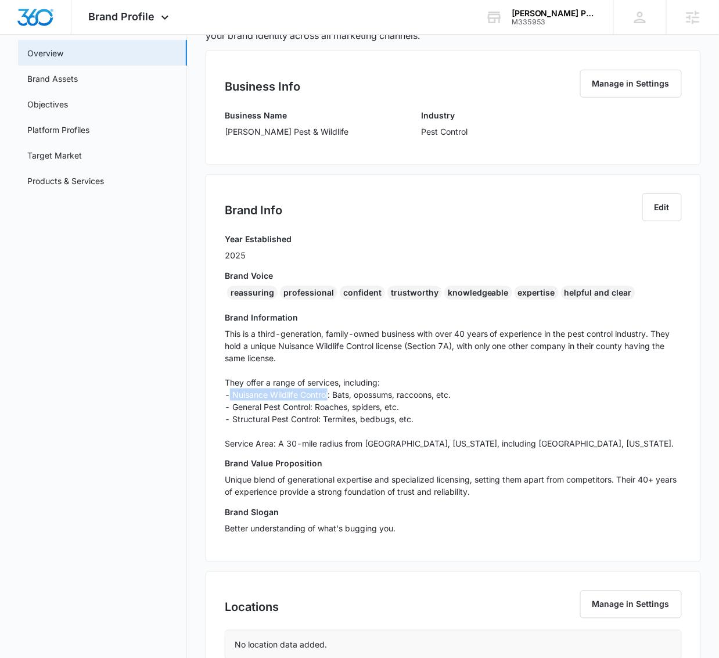
drag, startPoint x: 330, startPoint y: 396, endPoint x: 233, endPoint y: 393, distance: 97.0
click at [231, 394] on p "This is a third-generation, family-owned business with over 40 years of experie…" at bounding box center [453, 389] width 457 height 122
copy p "Nuisance Wildlife Control"
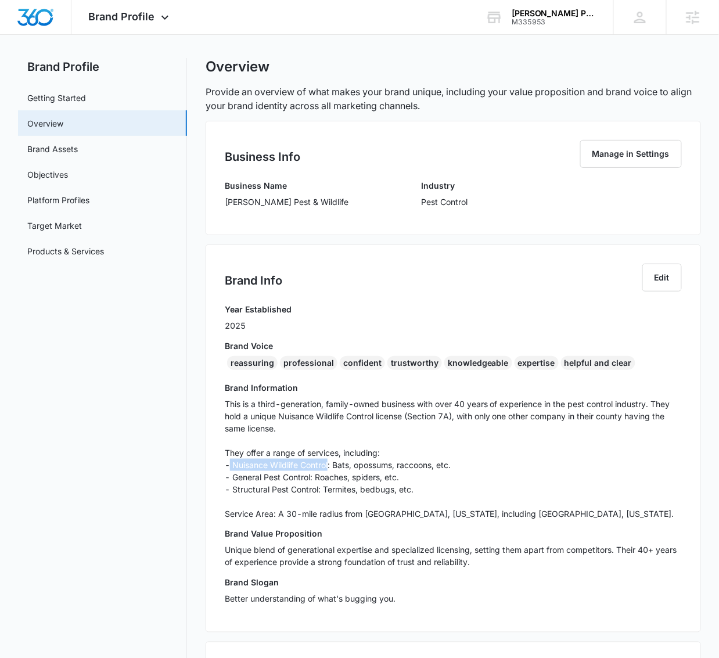
scroll to position [0, 0]
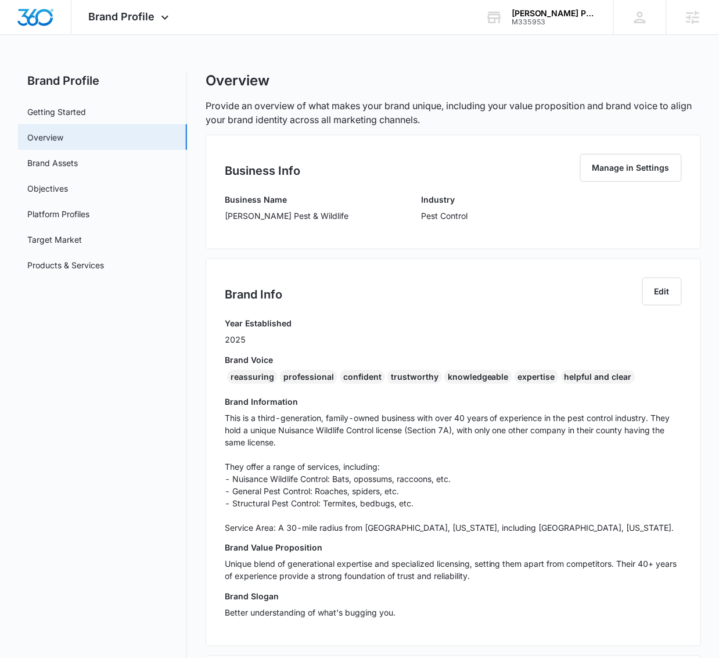
drag, startPoint x: 312, startPoint y: 236, endPoint x: 310, endPoint y: 218, distance: 17.6
click at [311, 234] on div "Business Info Manage in Settings Business Name Dukes Pest & Wildlife Industry P…" at bounding box center [453, 192] width 495 height 114
drag, startPoint x: 310, startPoint y: 218, endPoint x: 207, endPoint y: 238, distance: 104.6
click at [220, 217] on div "Business Info Manage in Settings Business Name Dukes Pest & Wildlife Industry P…" at bounding box center [453, 192] width 495 height 114
copy p "[PERSON_NAME] Pest & Wildlife"
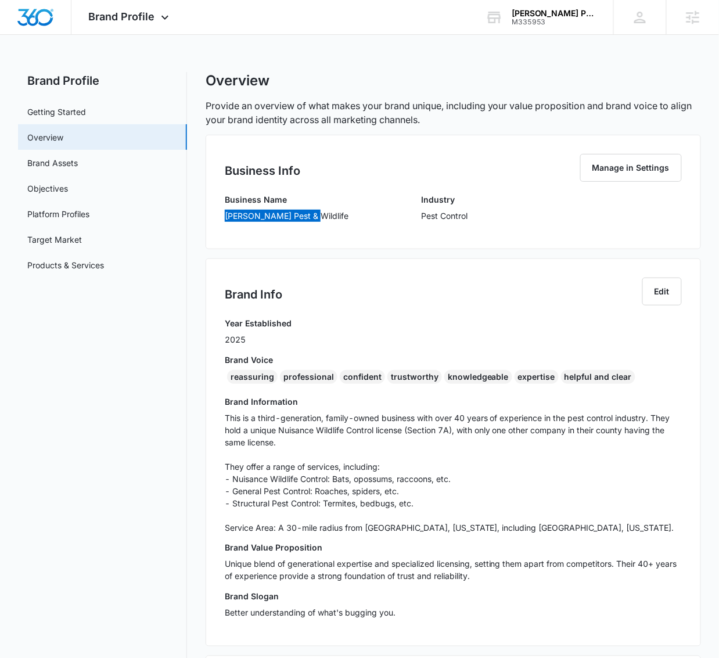
scroll to position [3, 0]
